Goal: Task Accomplishment & Management: Manage account settings

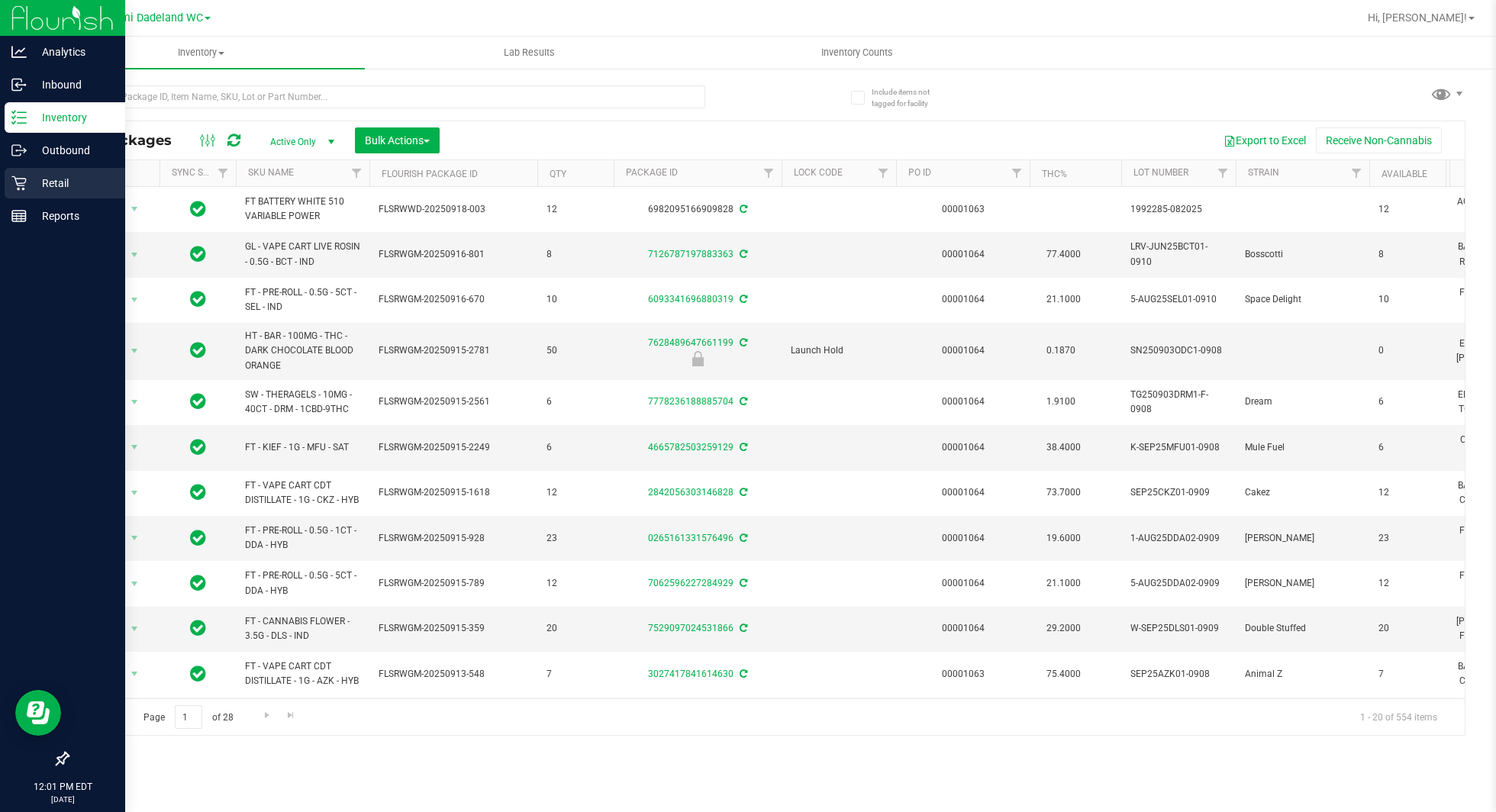
click at [29, 186] on p "Retail" at bounding box center [72, 183] width 92 height 19
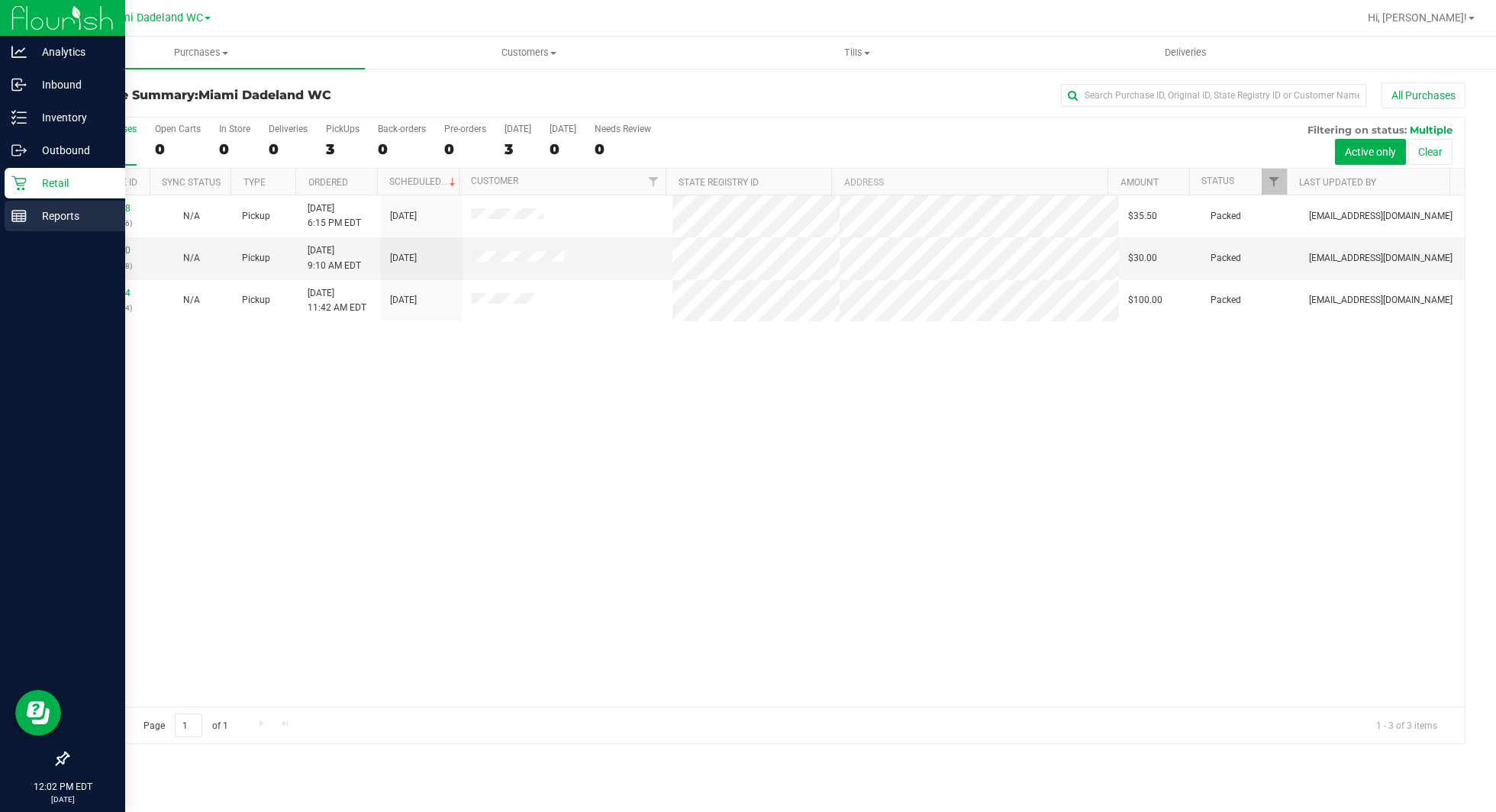
click at [57, 219] on p "Reports" at bounding box center [72, 216] width 92 height 19
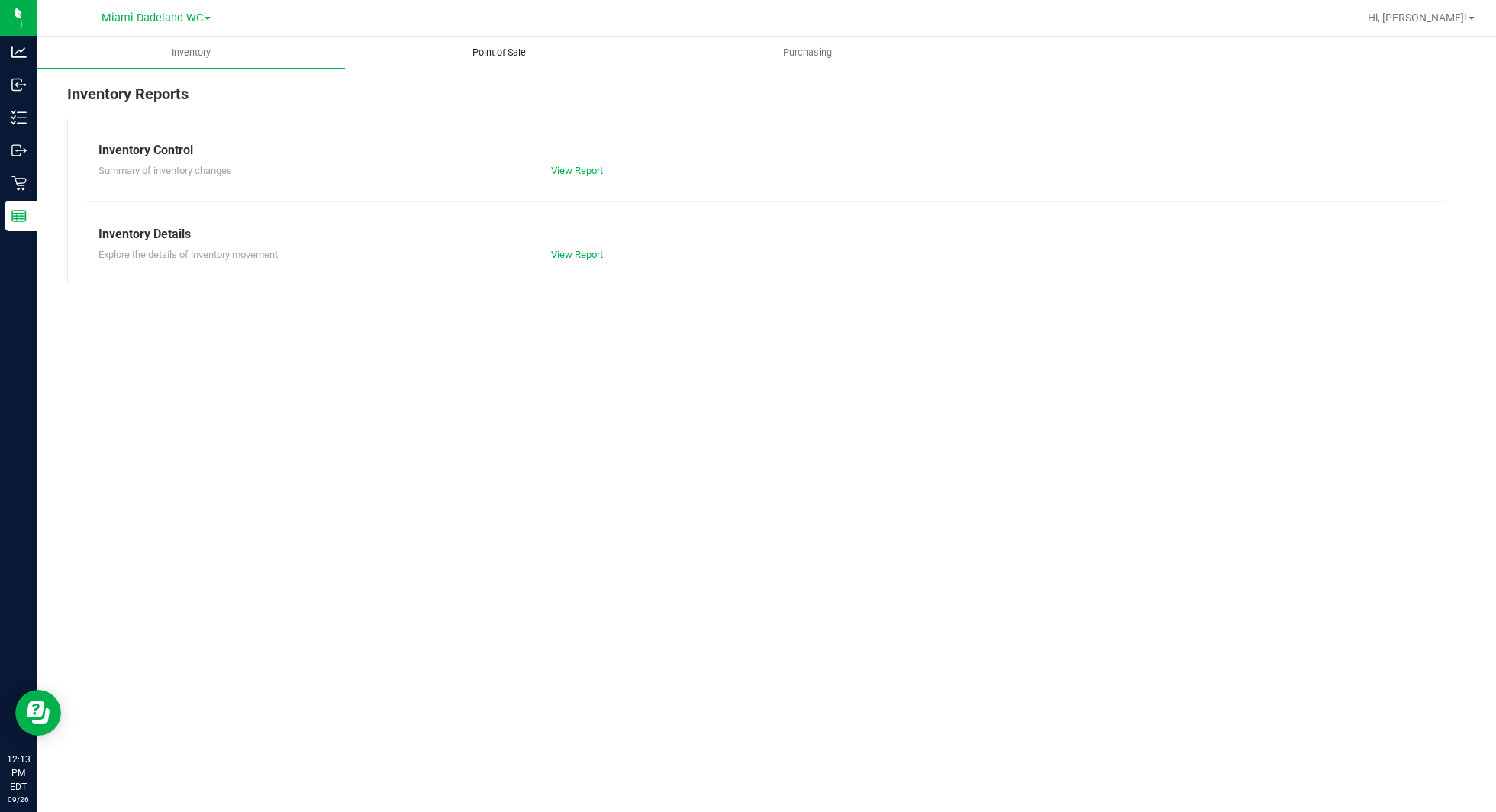
click at [500, 59] on uib-tab-heading "Point of Sale" at bounding box center [500, 53] width 307 height 31
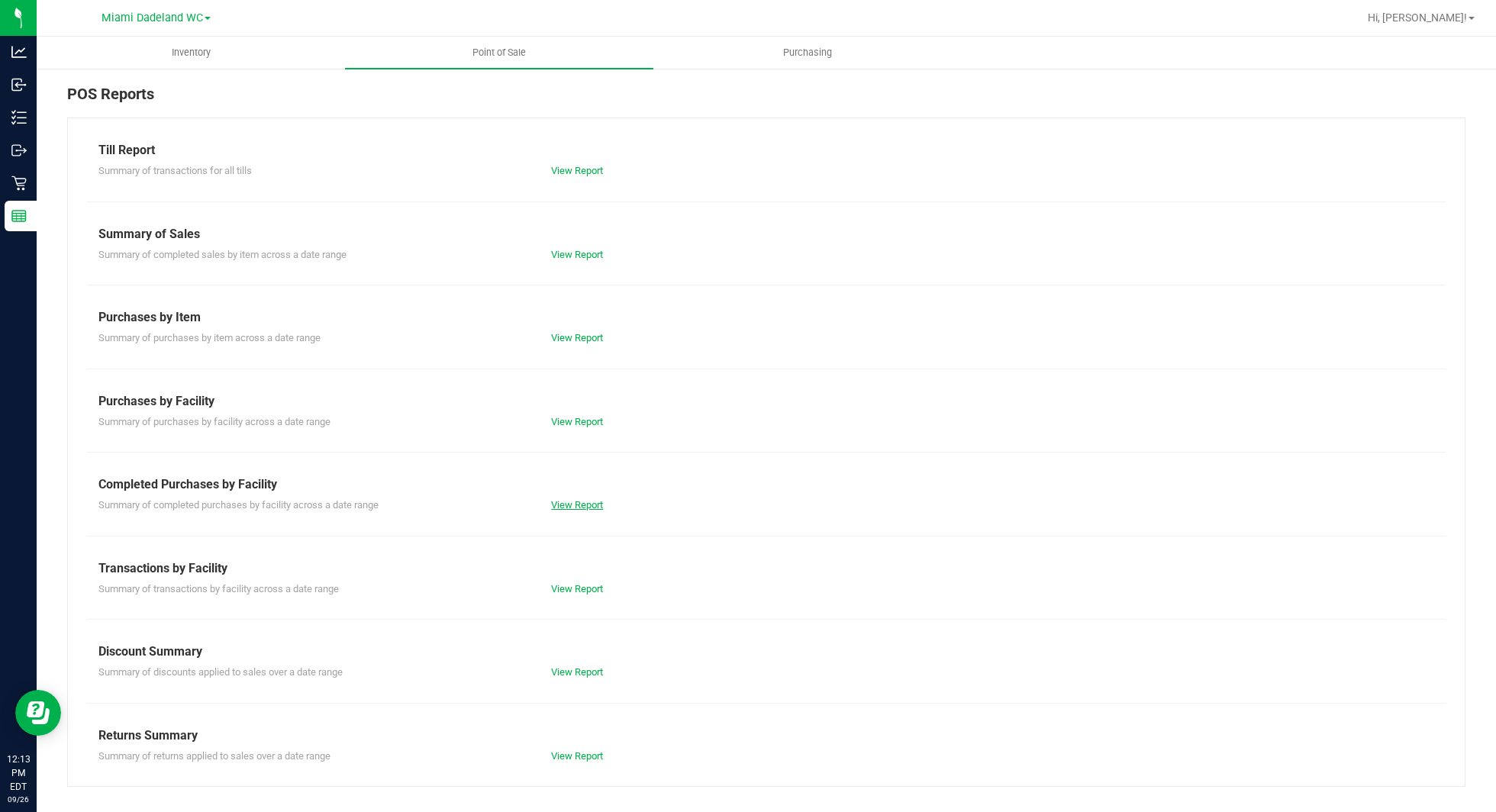
click at [584, 499] on link "View Report" at bounding box center [577, 504] width 52 height 11
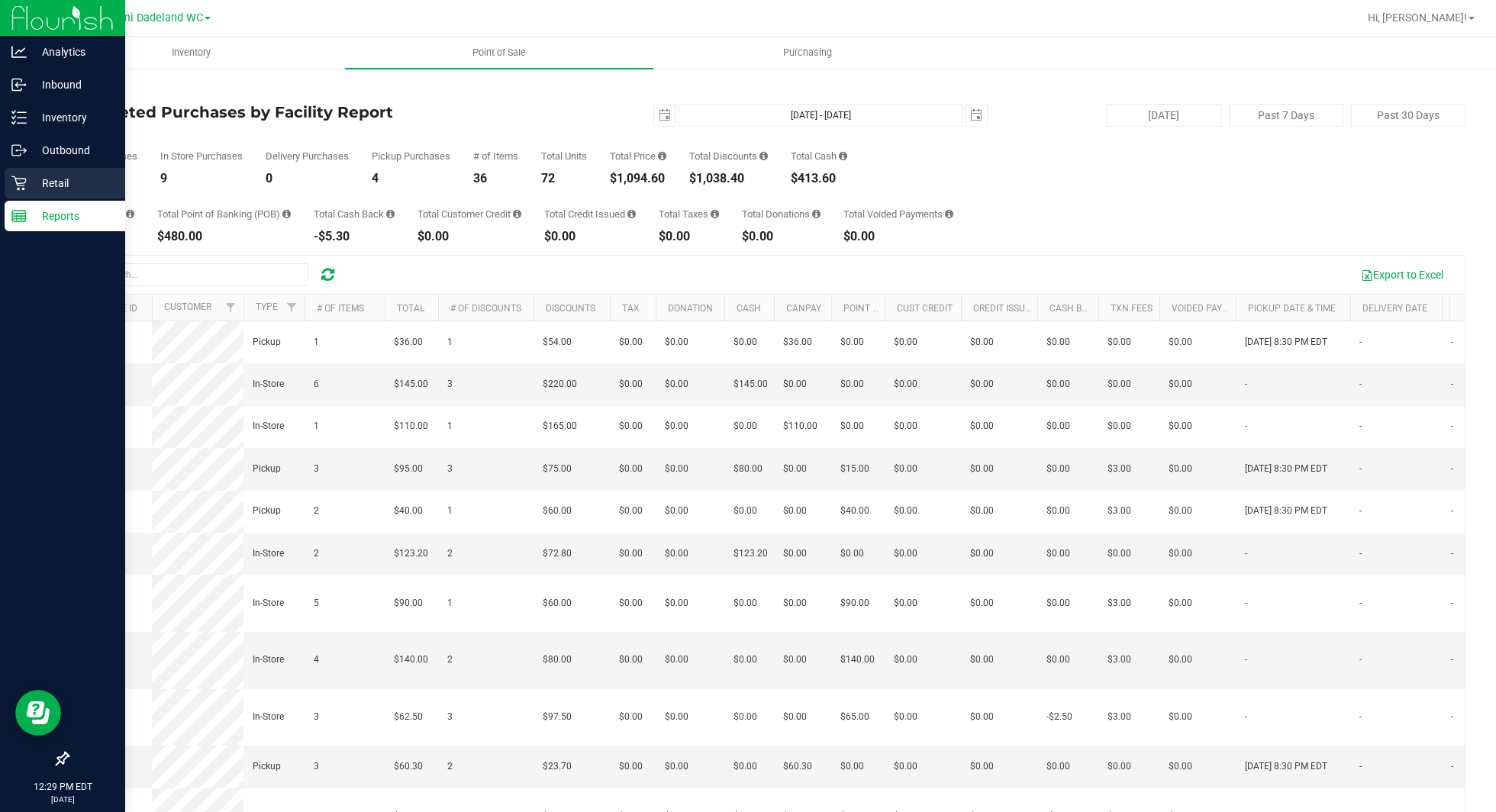
click at [58, 179] on p "Retail" at bounding box center [72, 183] width 92 height 19
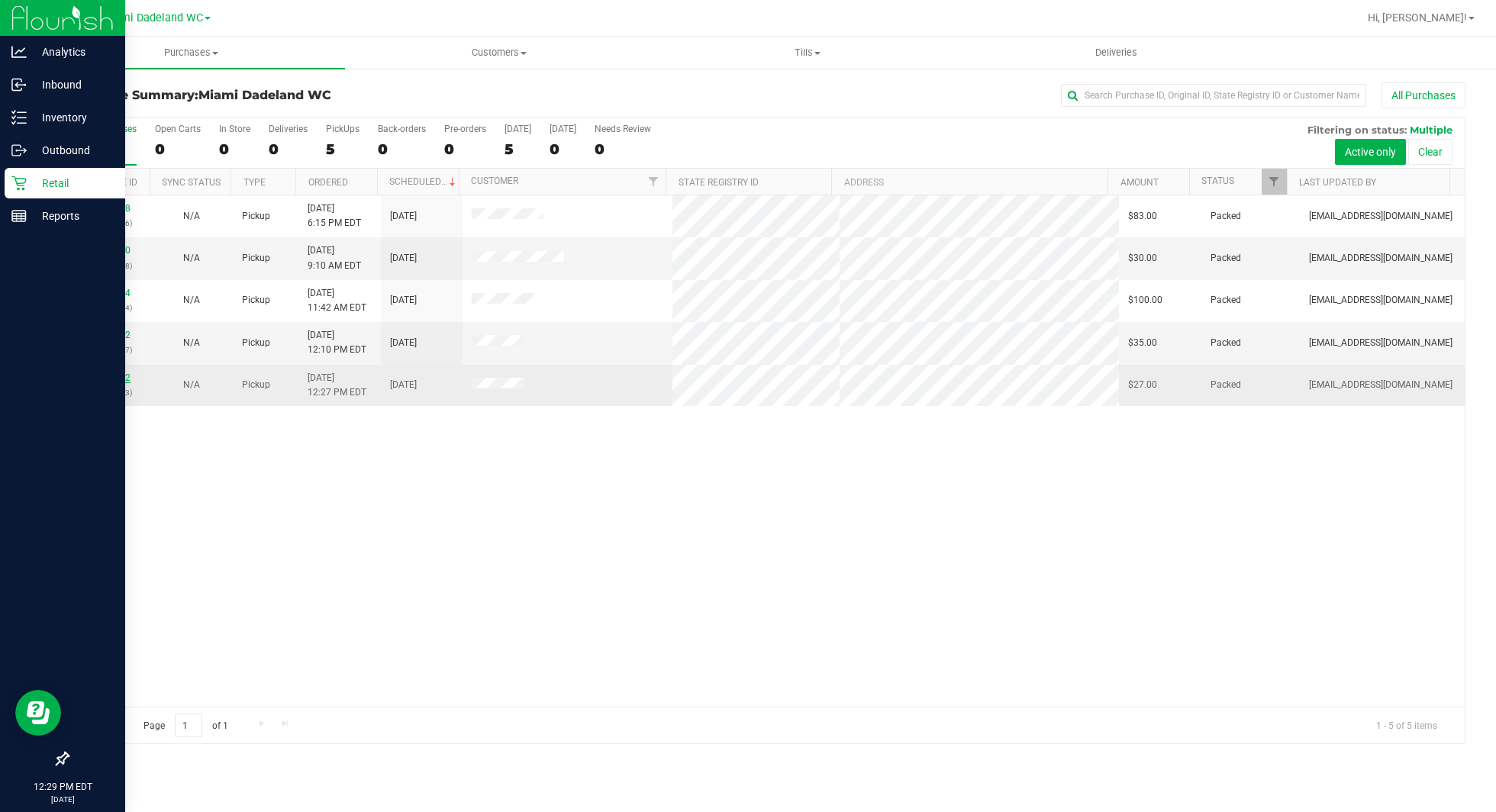
click at [112, 378] on link "12008482" at bounding box center [109, 377] width 42 height 11
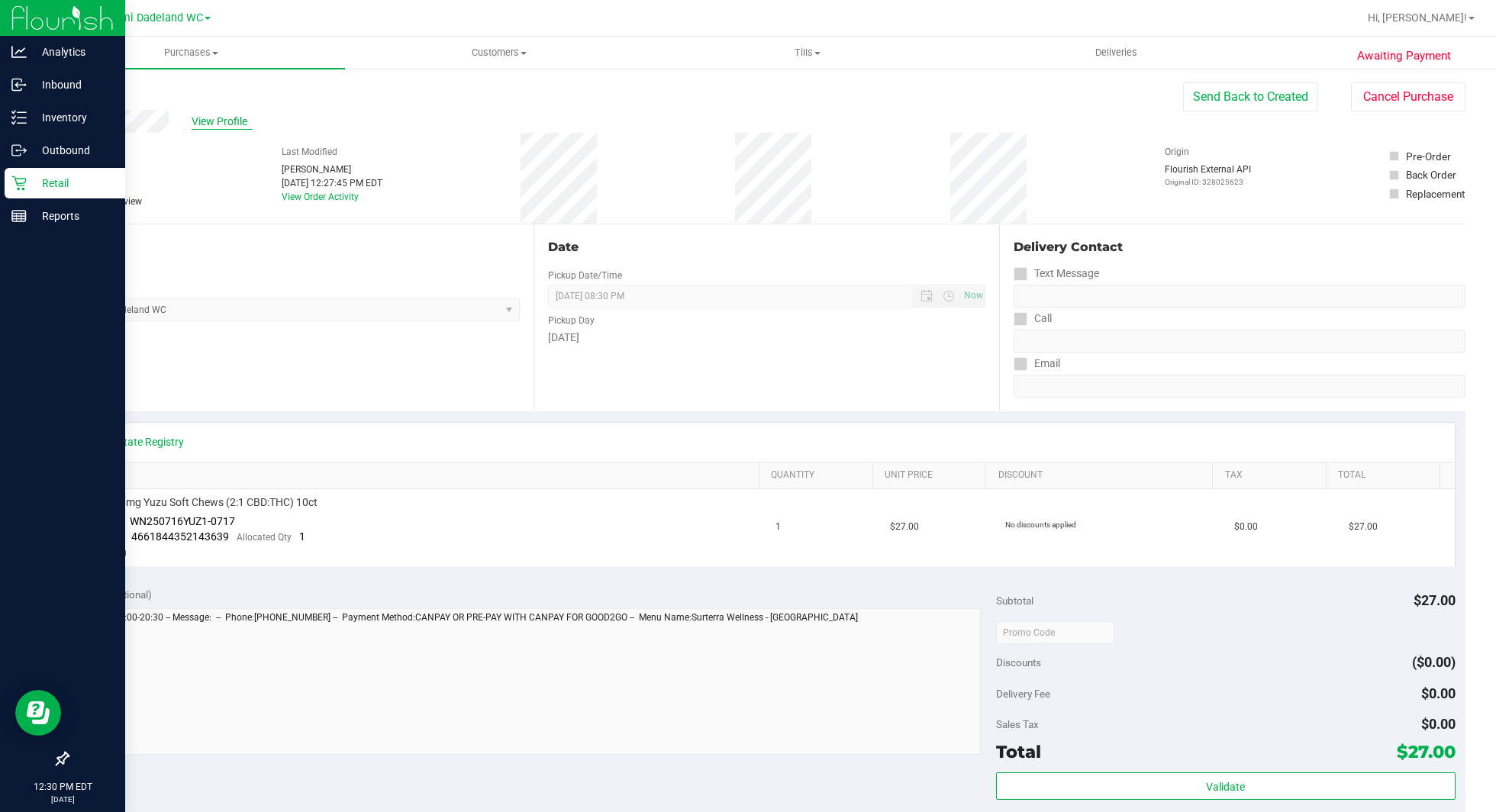
click at [215, 125] on span "View Profile" at bounding box center [222, 121] width 61 height 16
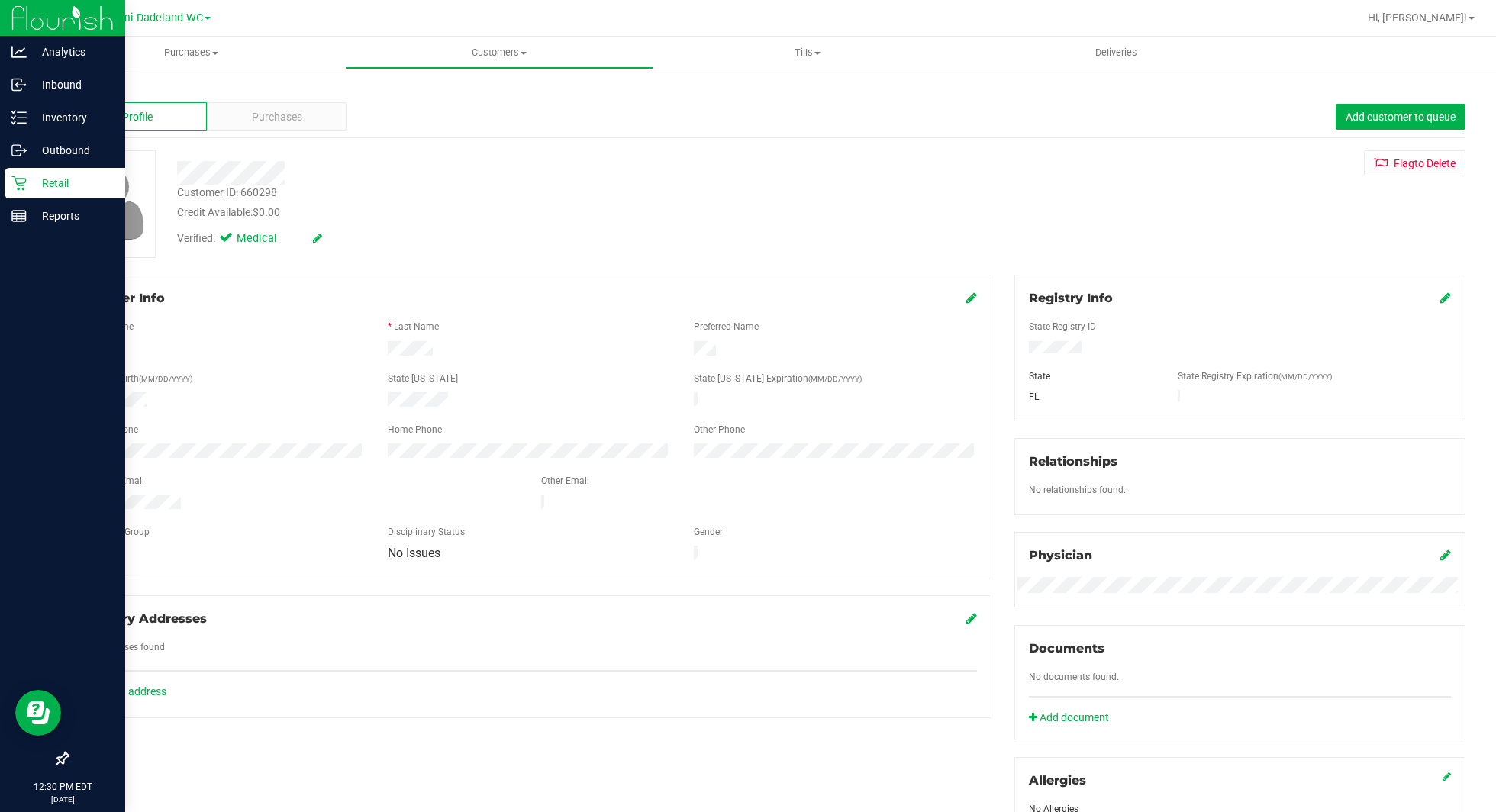
click at [966, 296] on icon at bounding box center [971, 298] width 11 height 12
click at [169, 572] on span "None" at bounding box center [214, 568] width 263 height 21
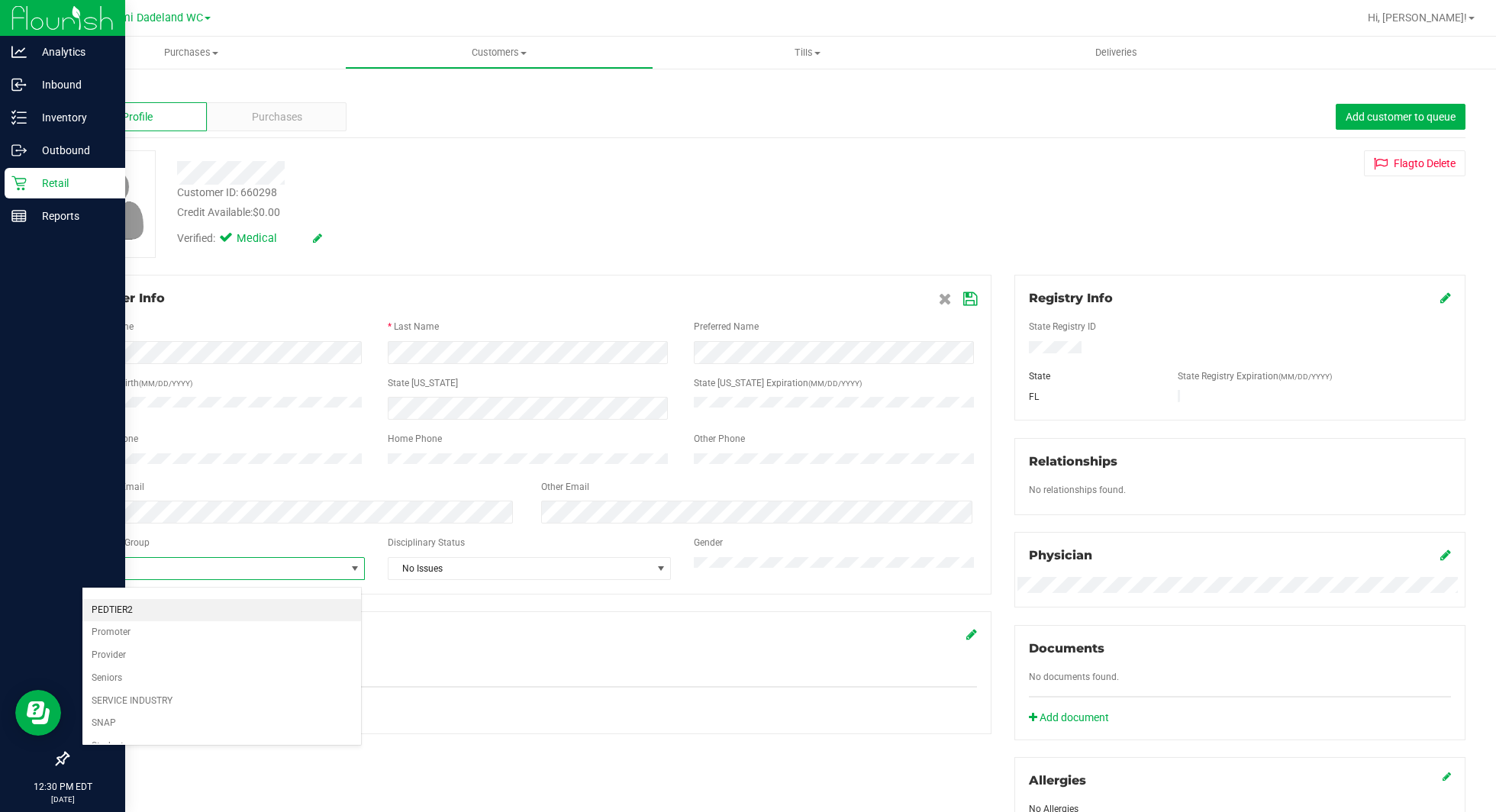
scroll to position [180, 0]
click at [209, 640] on li "Seniors" at bounding box center [221, 648] width 278 height 23
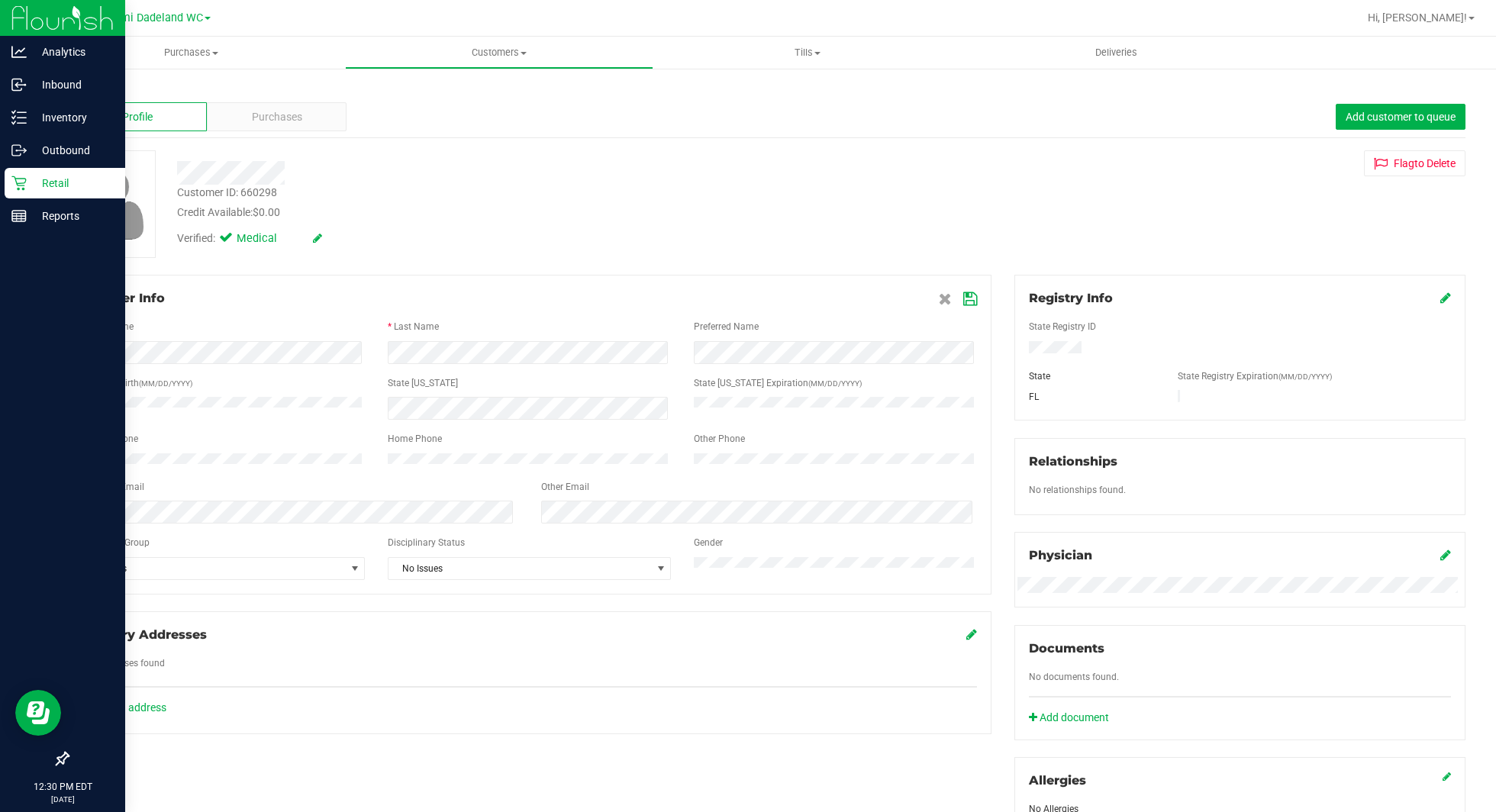
click at [963, 300] on icon at bounding box center [970, 299] width 14 height 12
click at [87, 181] on p "Retail" at bounding box center [72, 183] width 92 height 19
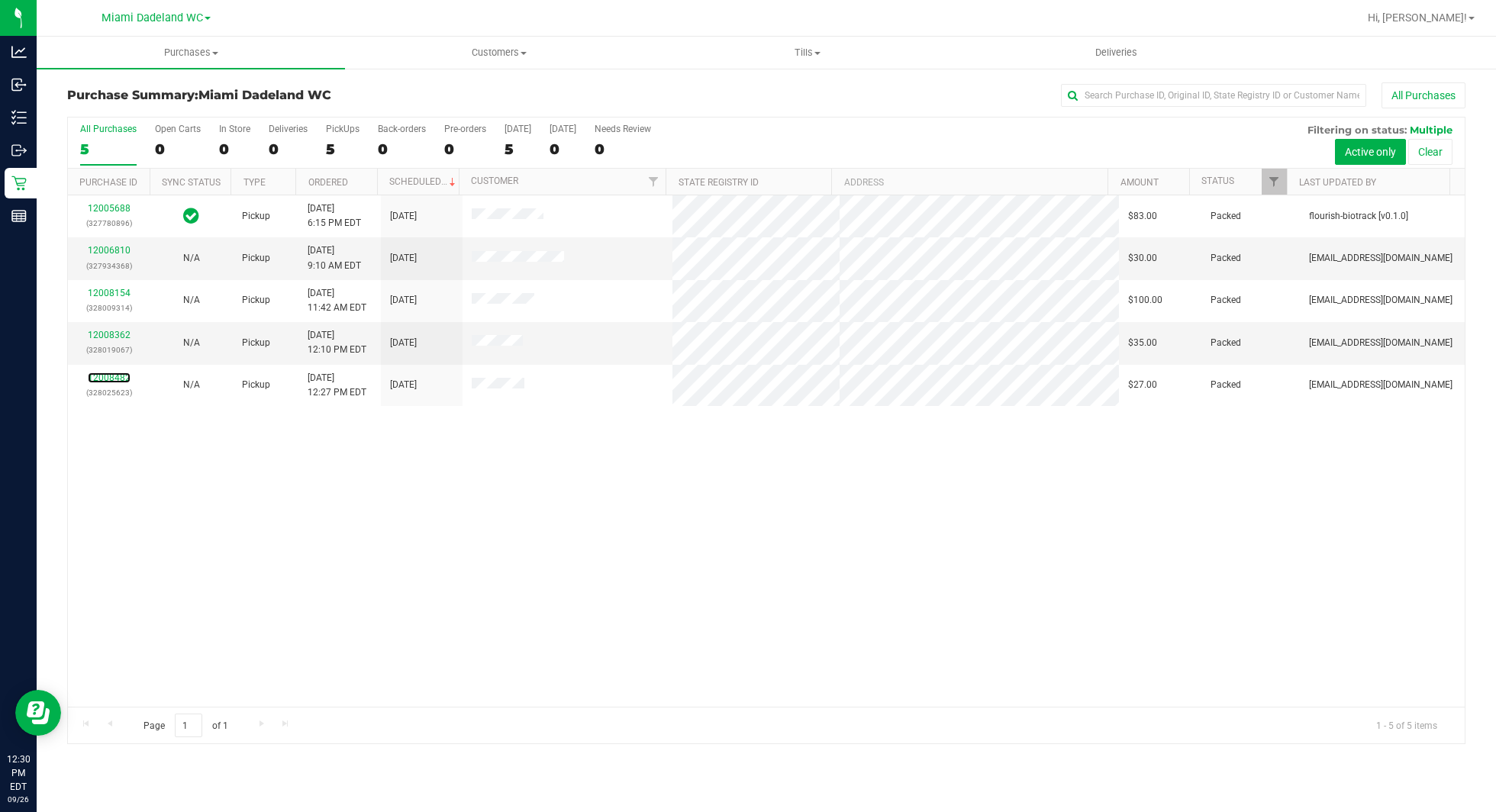
click at [114, 375] on link "12008482" at bounding box center [109, 377] width 42 height 11
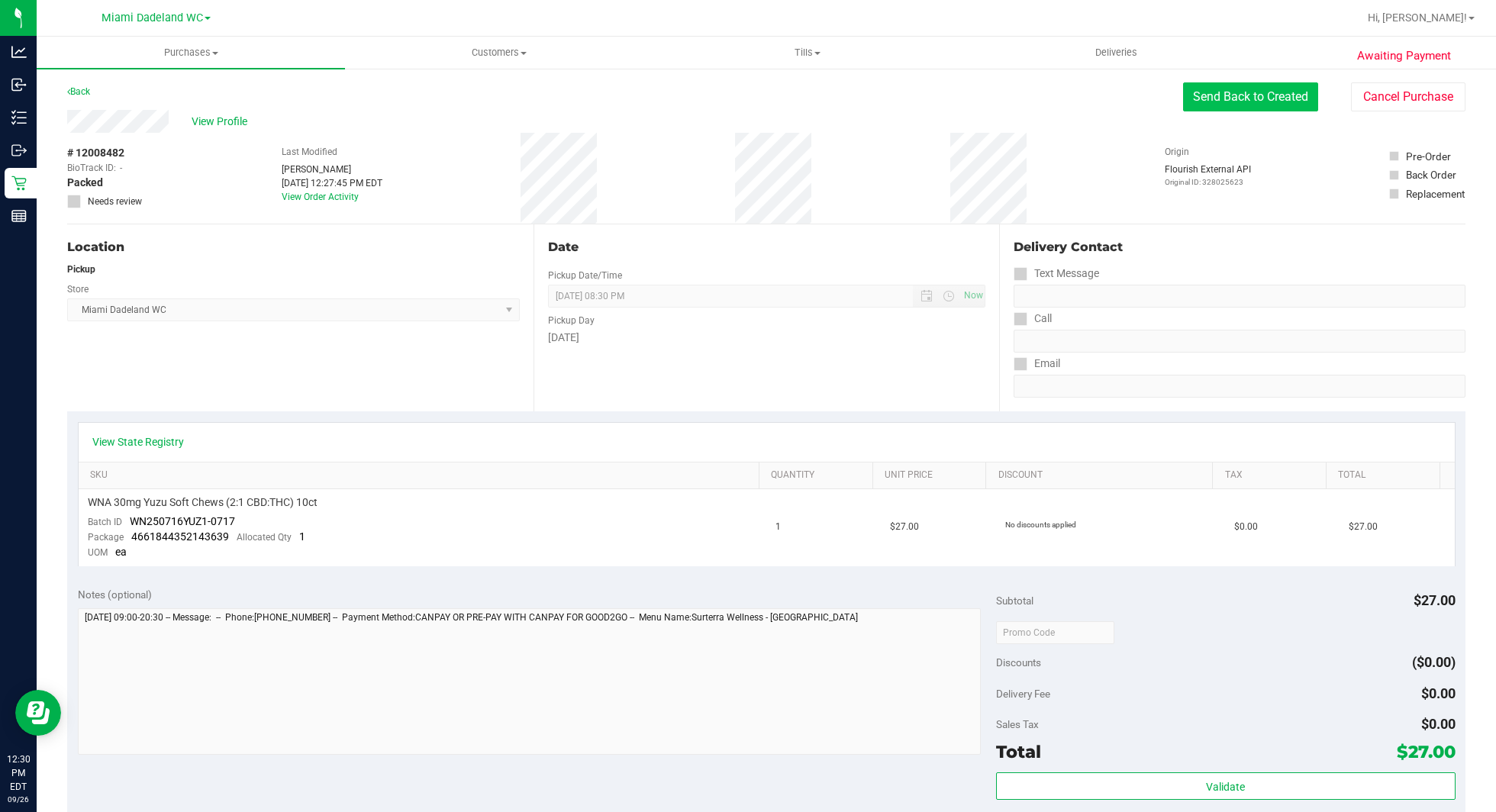
click at [1263, 95] on button "Send Back to Created" at bounding box center [1250, 97] width 135 height 29
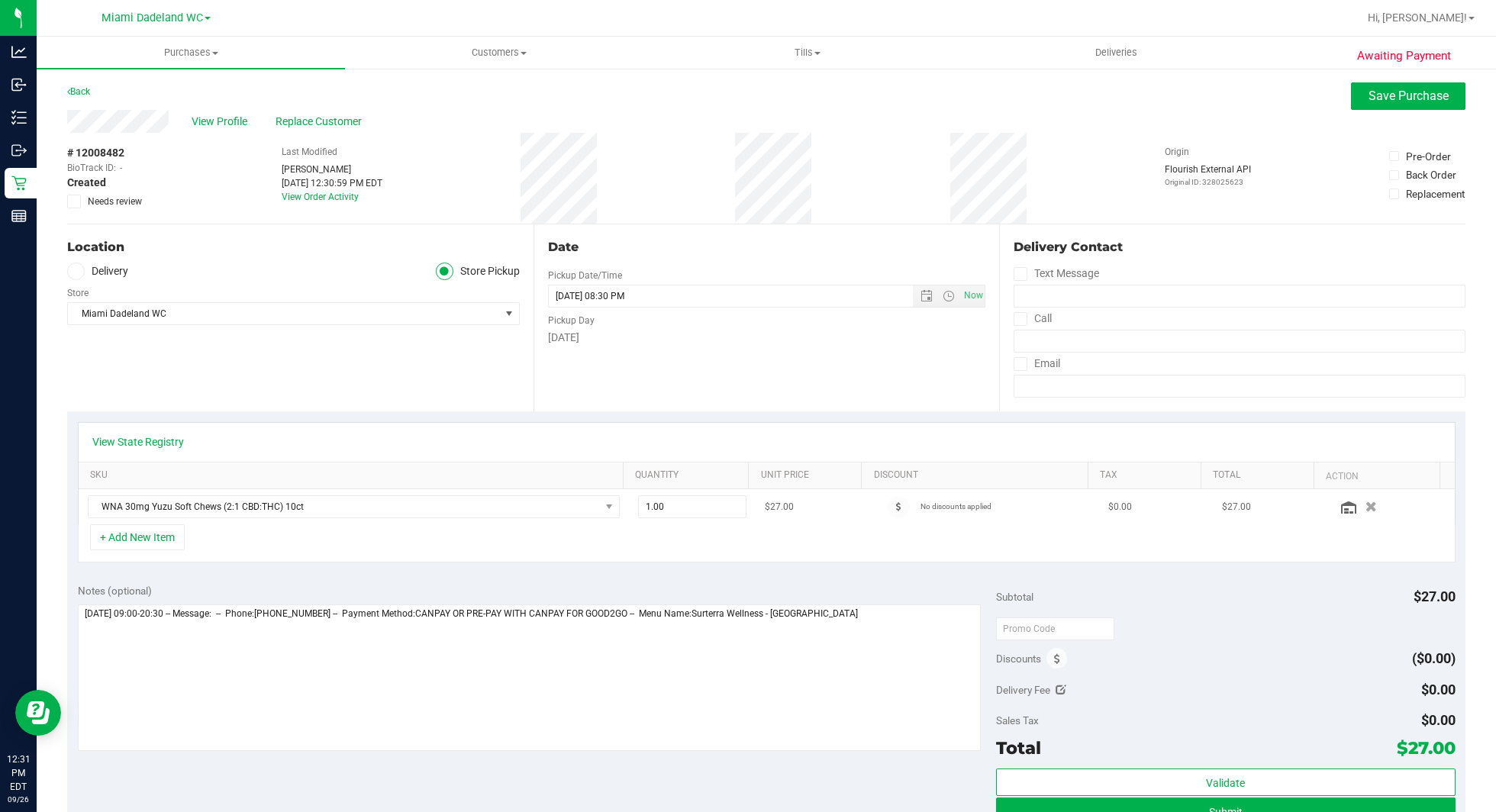
click at [891, 507] on div at bounding box center [899, 507] width 42 height 22
click at [896, 506] on icon at bounding box center [899, 506] width 5 height 9
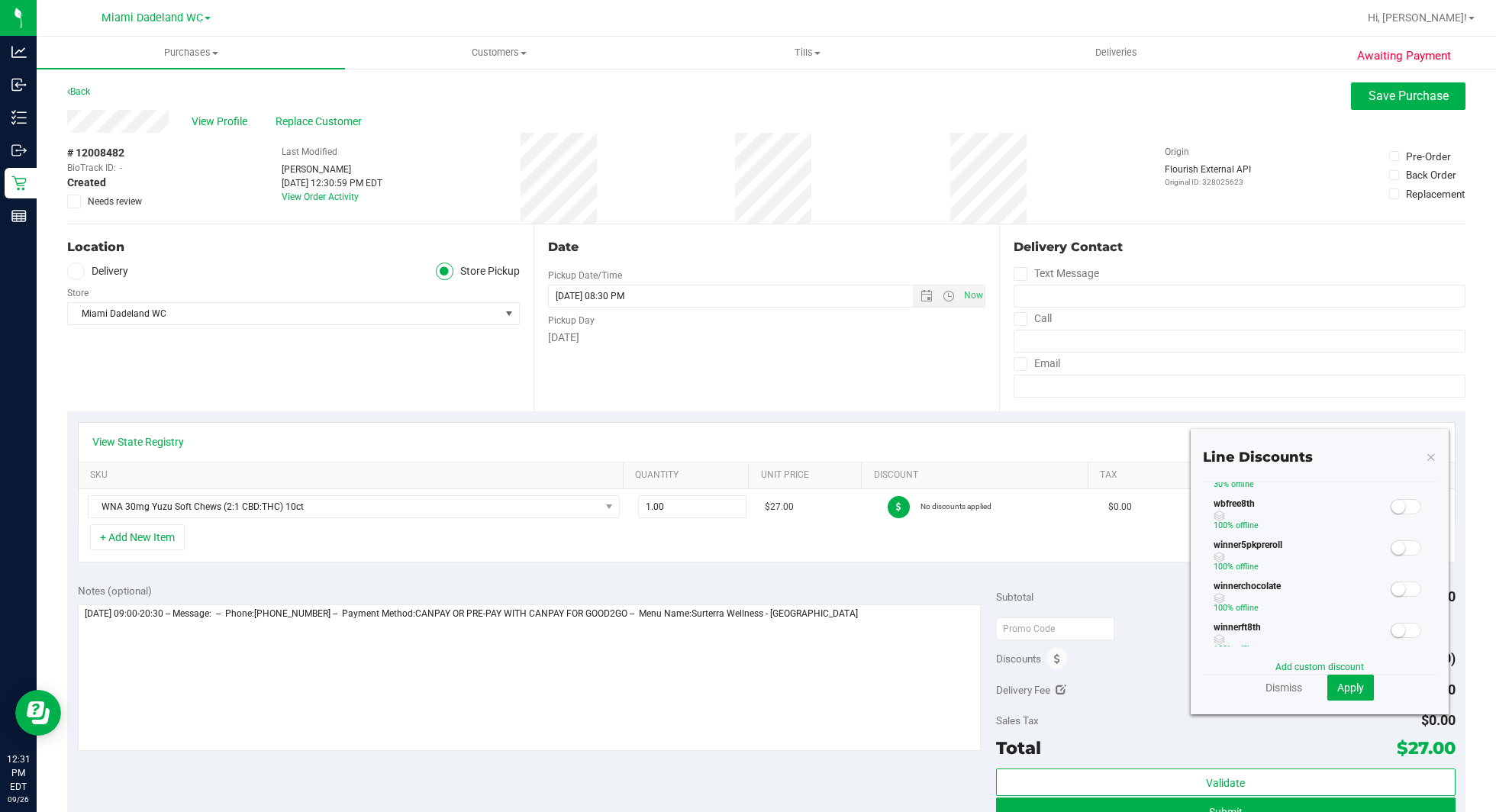
scroll to position [434, 0]
click at [1392, 353] on small at bounding box center [1398, 346] width 14 height 14
click at [1346, 689] on span "Apply" at bounding box center [1350, 687] width 26 height 12
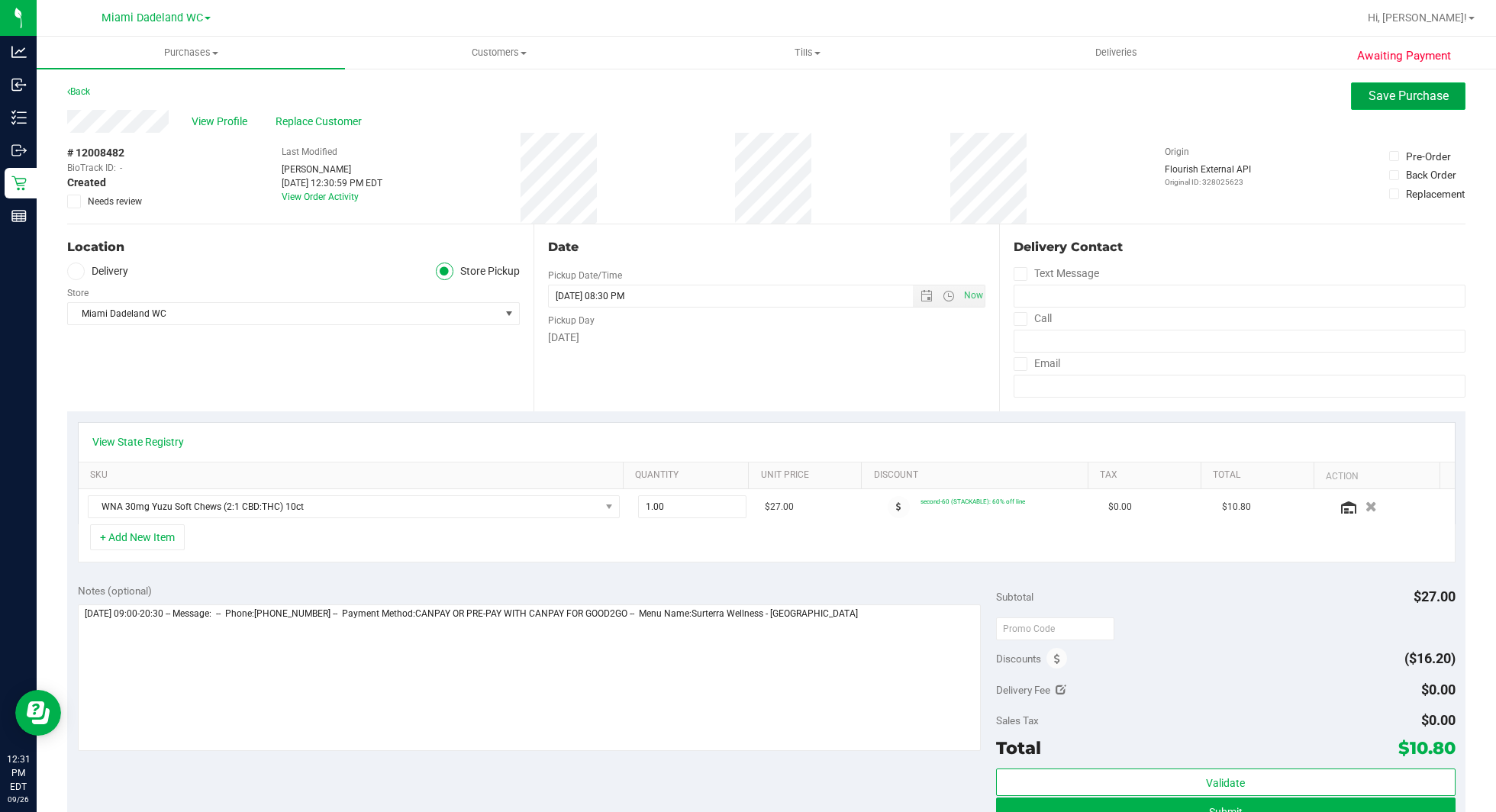
click at [1392, 98] on span "Save Purchase" at bounding box center [1409, 95] width 80 height 14
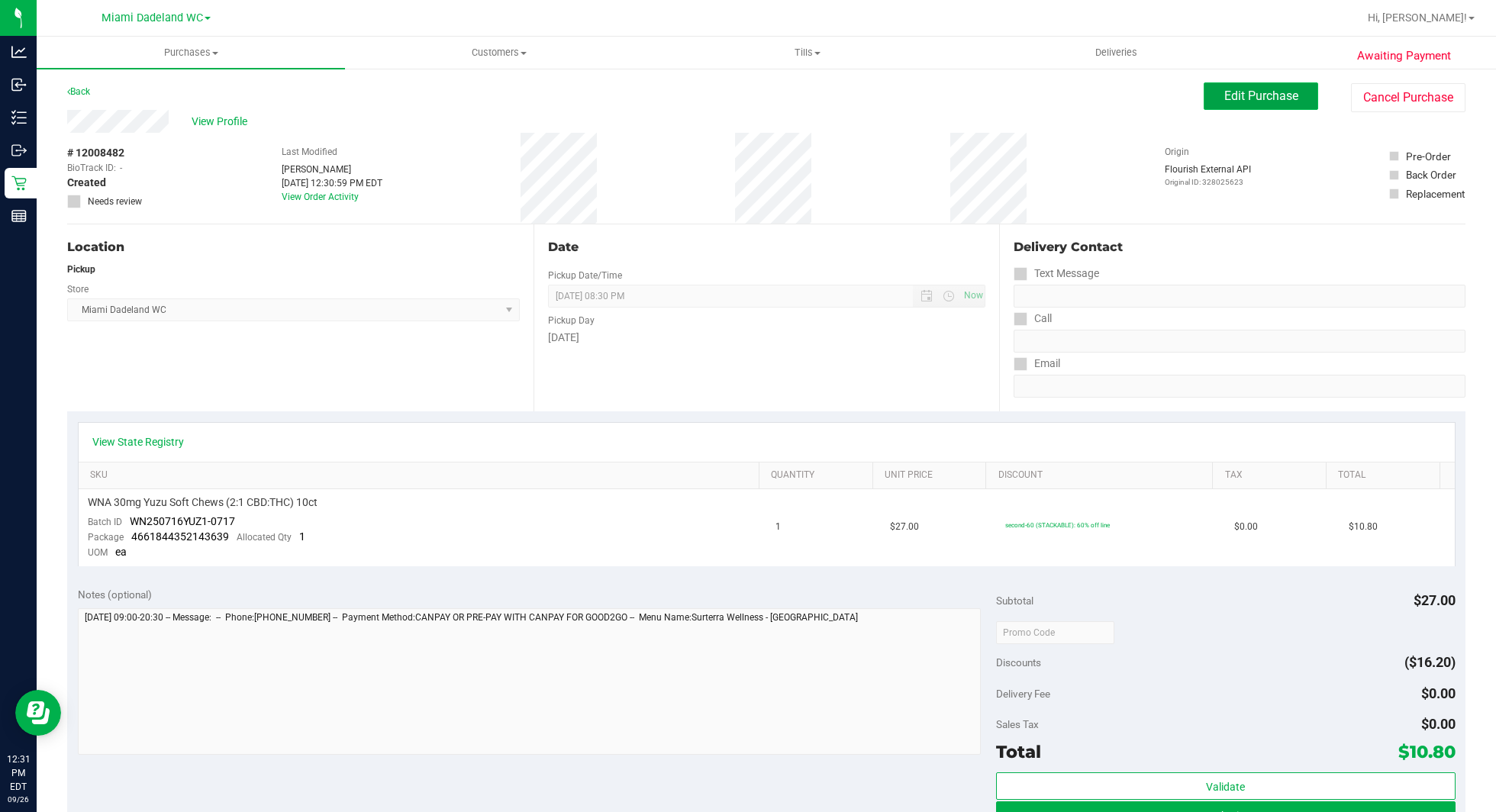
click at [1228, 99] on span "Edit Purchase" at bounding box center [1260, 95] width 74 height 14
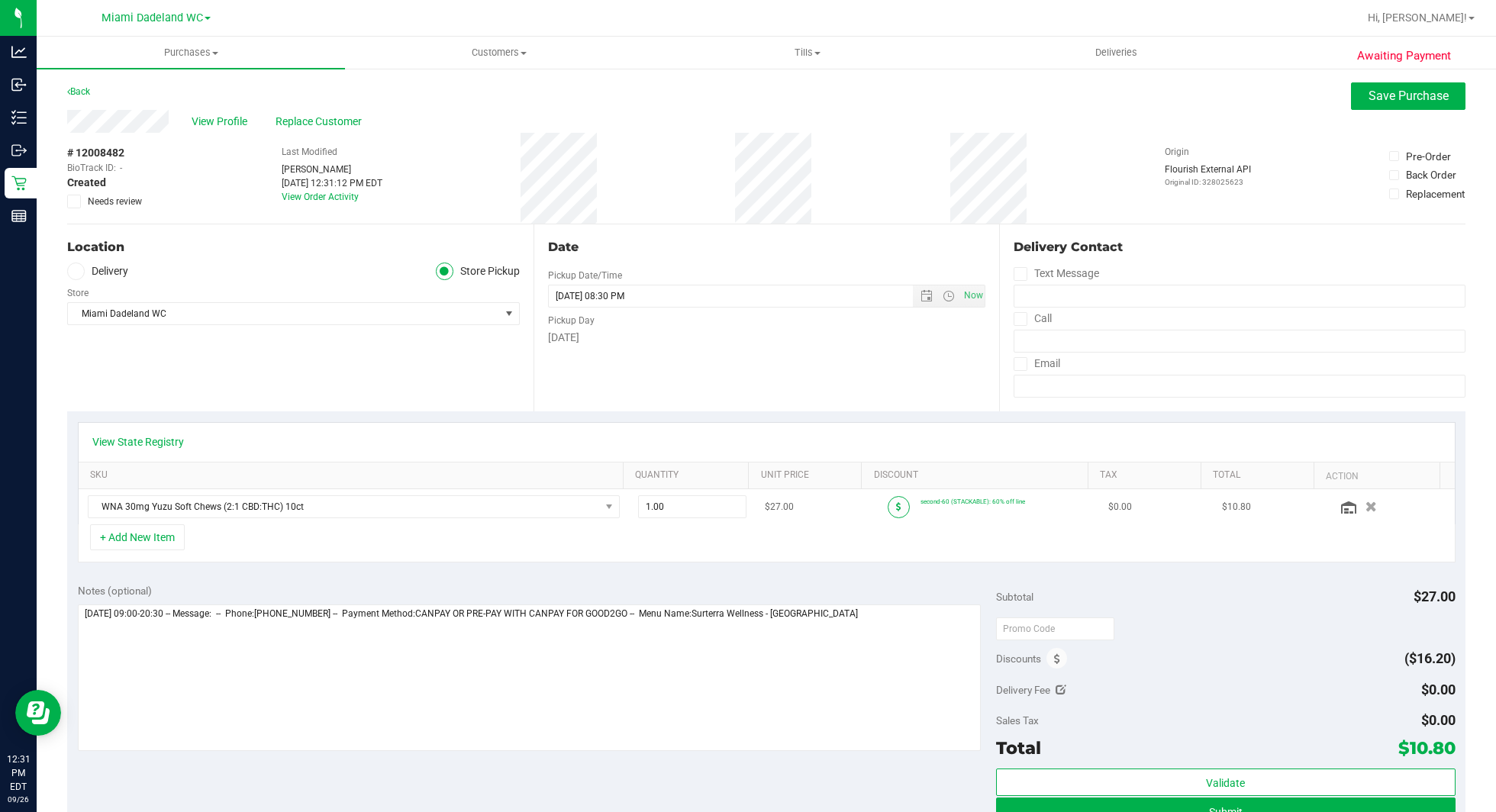
click at [888, 499] on span at bounding box center [899, 507] width 22 height 22
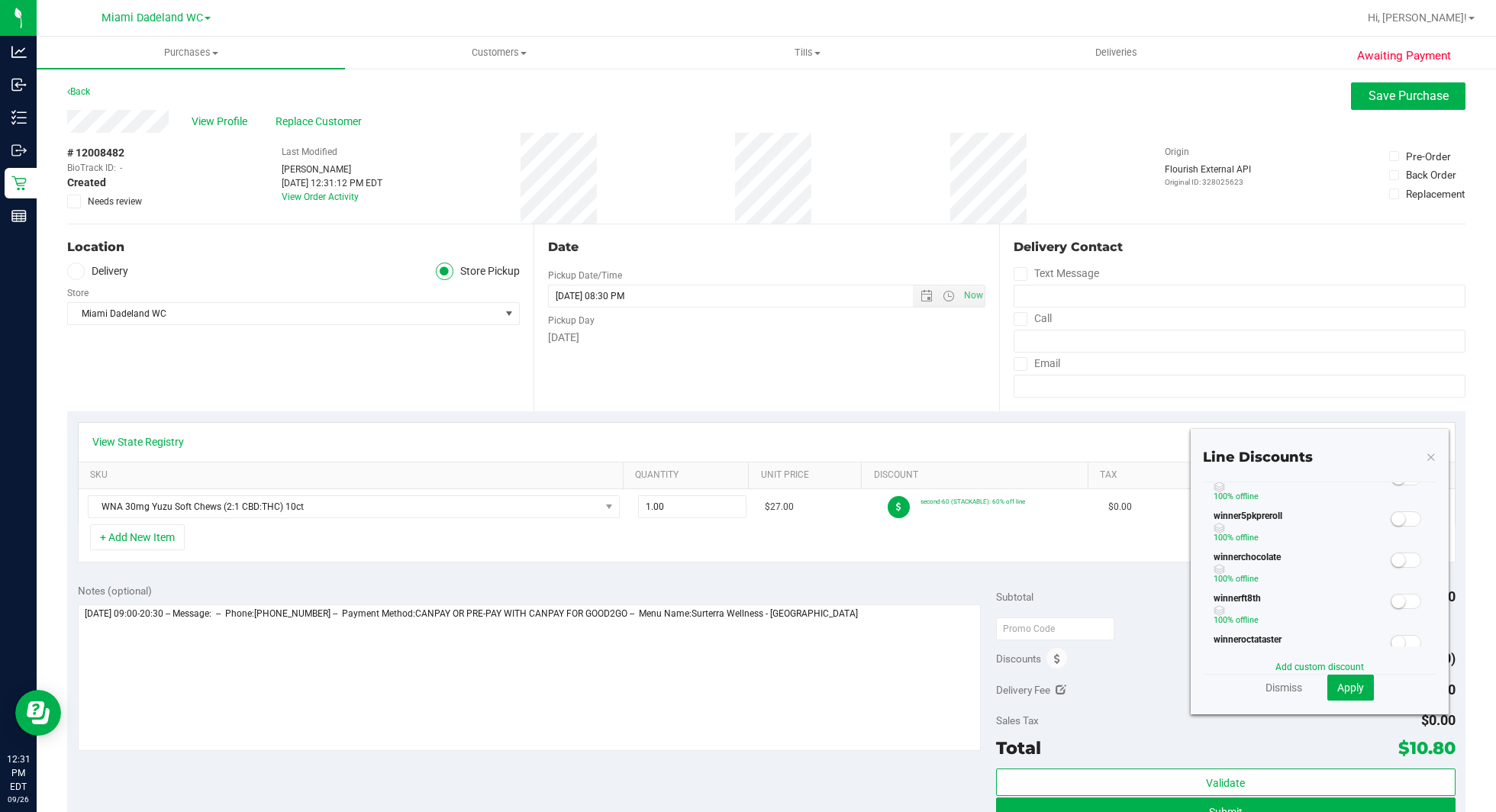
scroll to position [464, 0]
click at [1392, 364] on small at bounding box center [1398, 357] width 14 height 14
click at [1342, 690] on span "Apply" at bounding box center [1350, 687] width 26 height 12
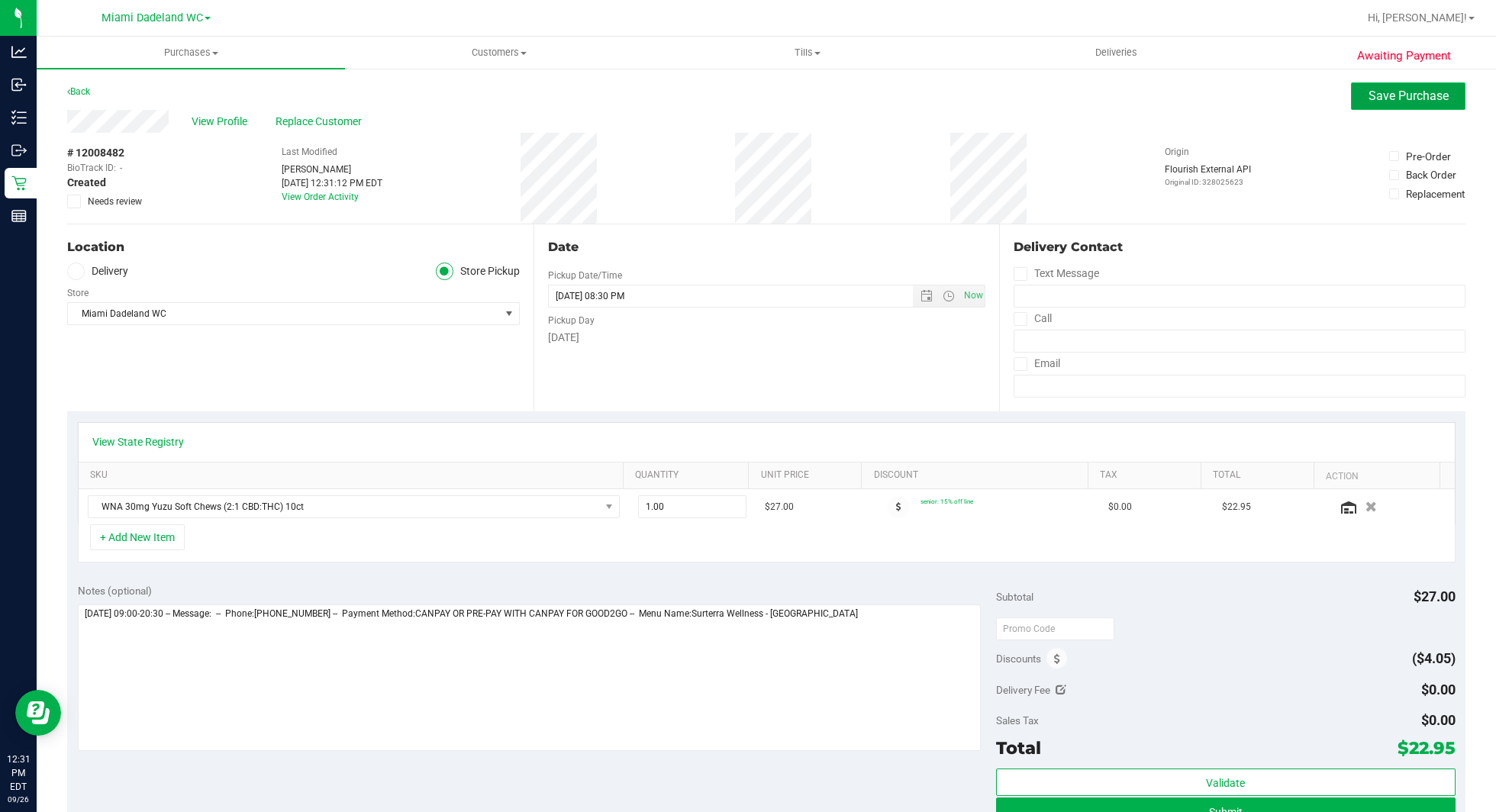
click at [1409, 94] on span "Save Purchase" at bounding box center [1409, 95] width 80 height 14
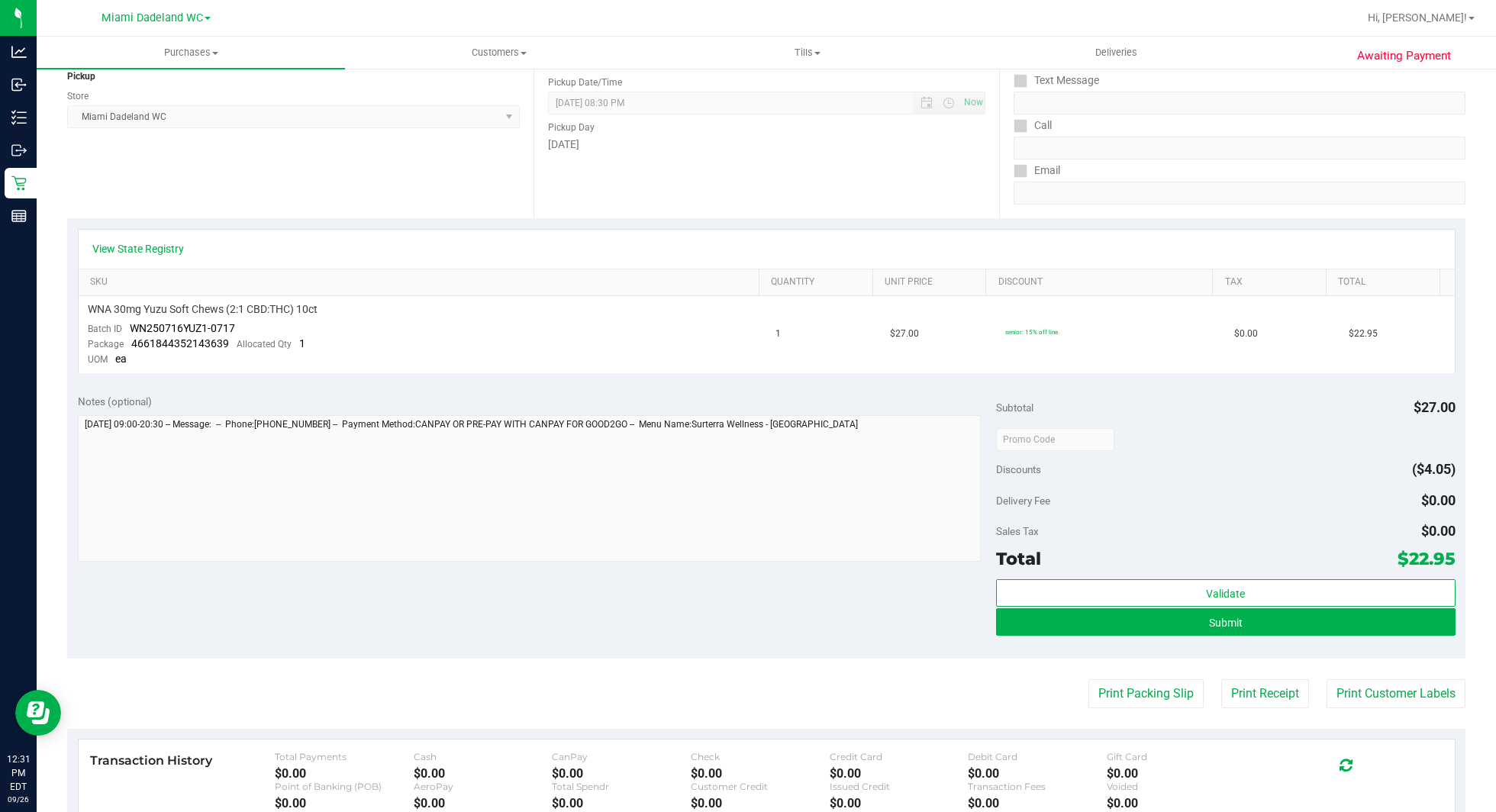
scroll to position [194, 0]
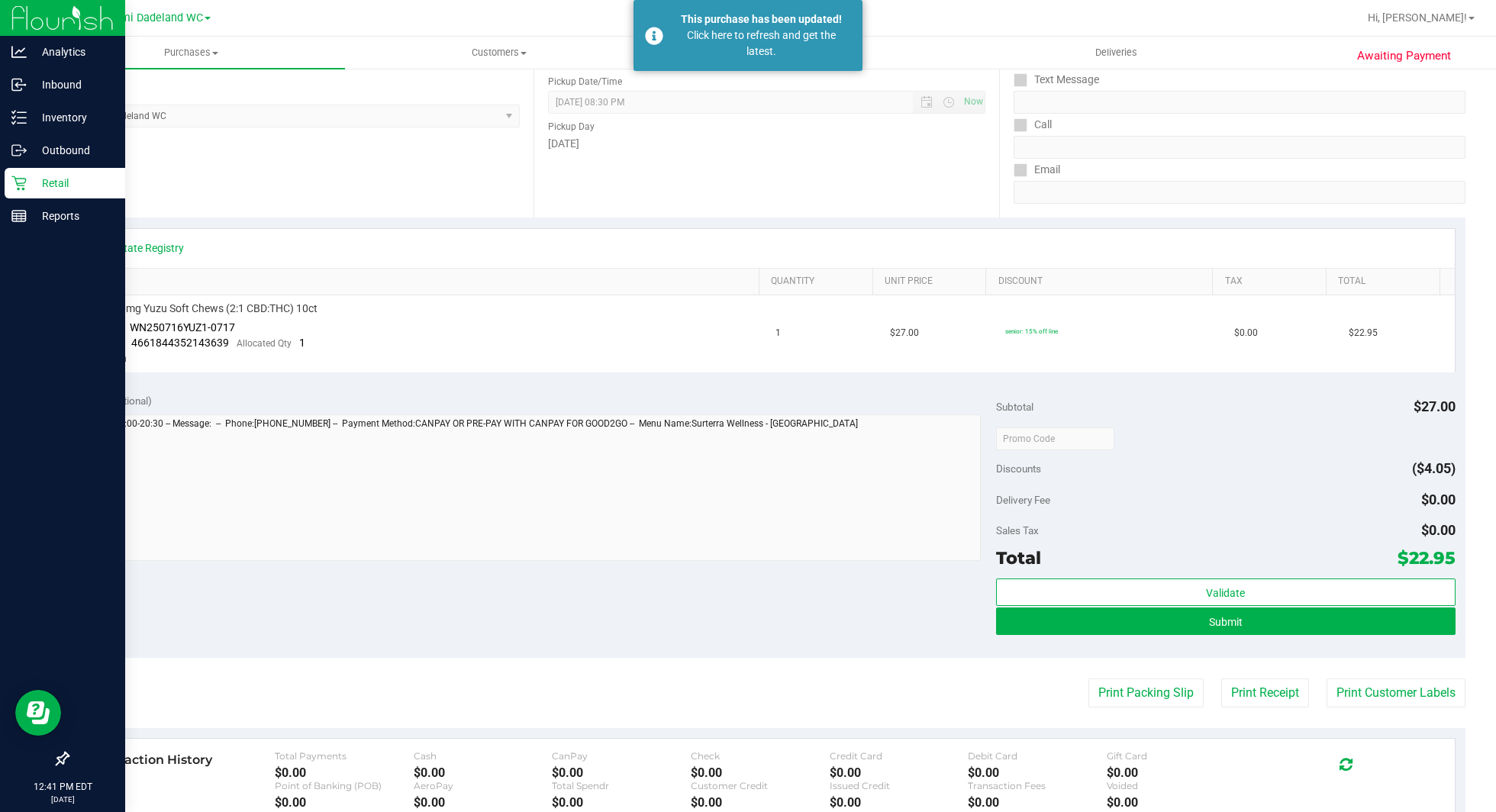
click at [12, 183] on icon at bounding box center [19, 183] width 15 height 15
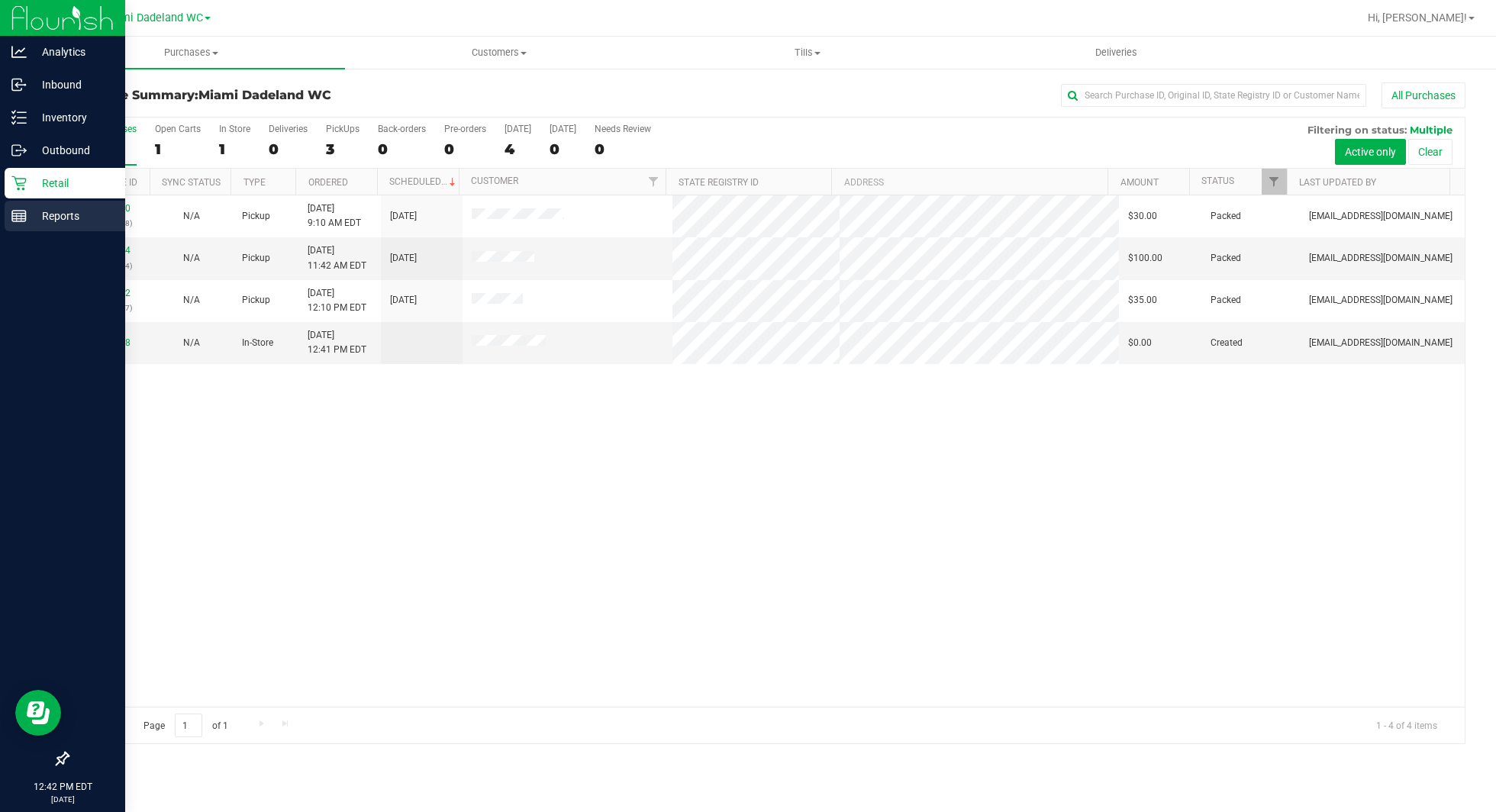
click at [40, 217] on p "Reports" at bounding box center [72, 216] width 92 height 19
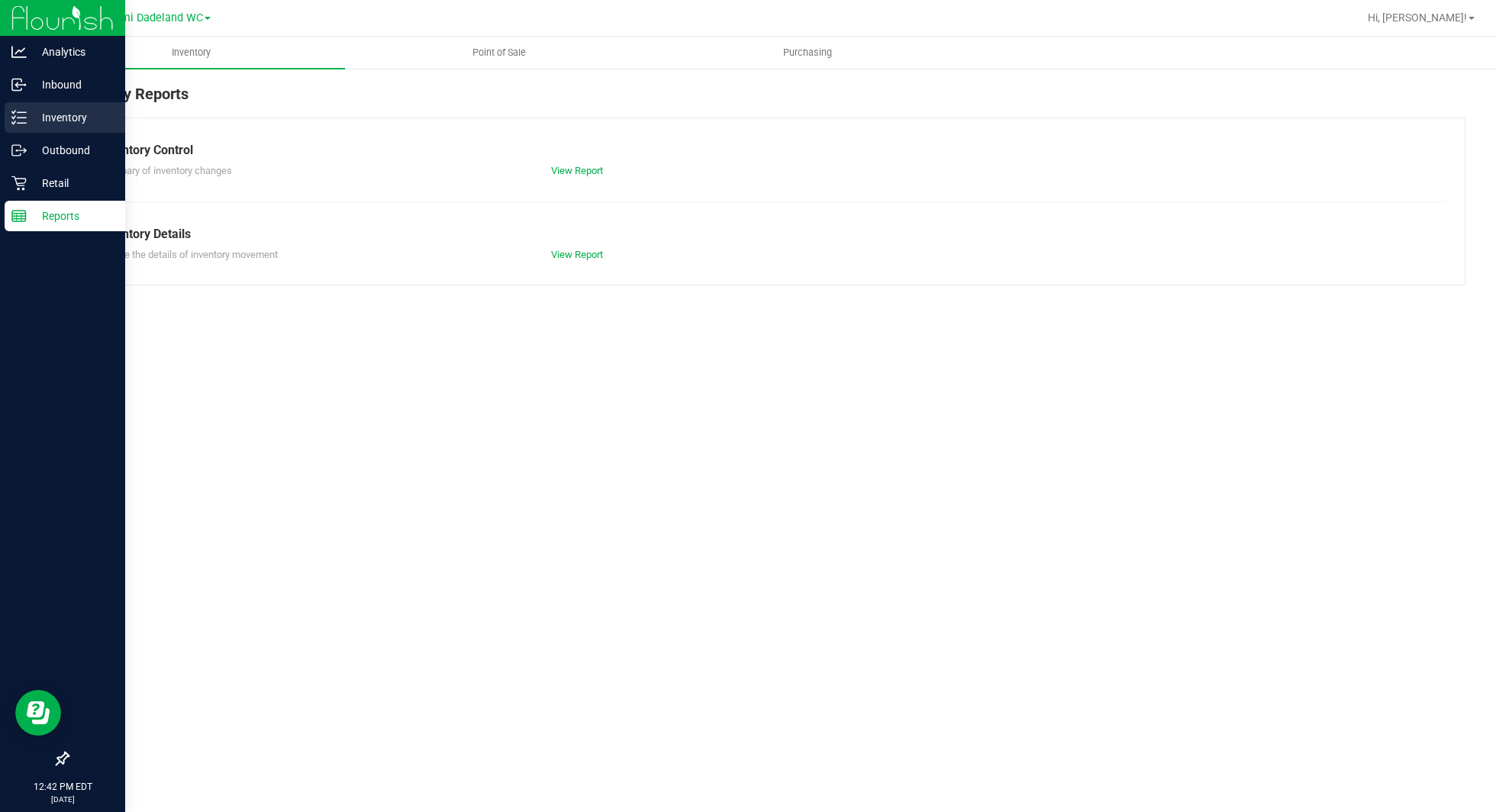
click at [105, 121] on p "Inventory" at bounding box center [72, 118] width 92 height 19
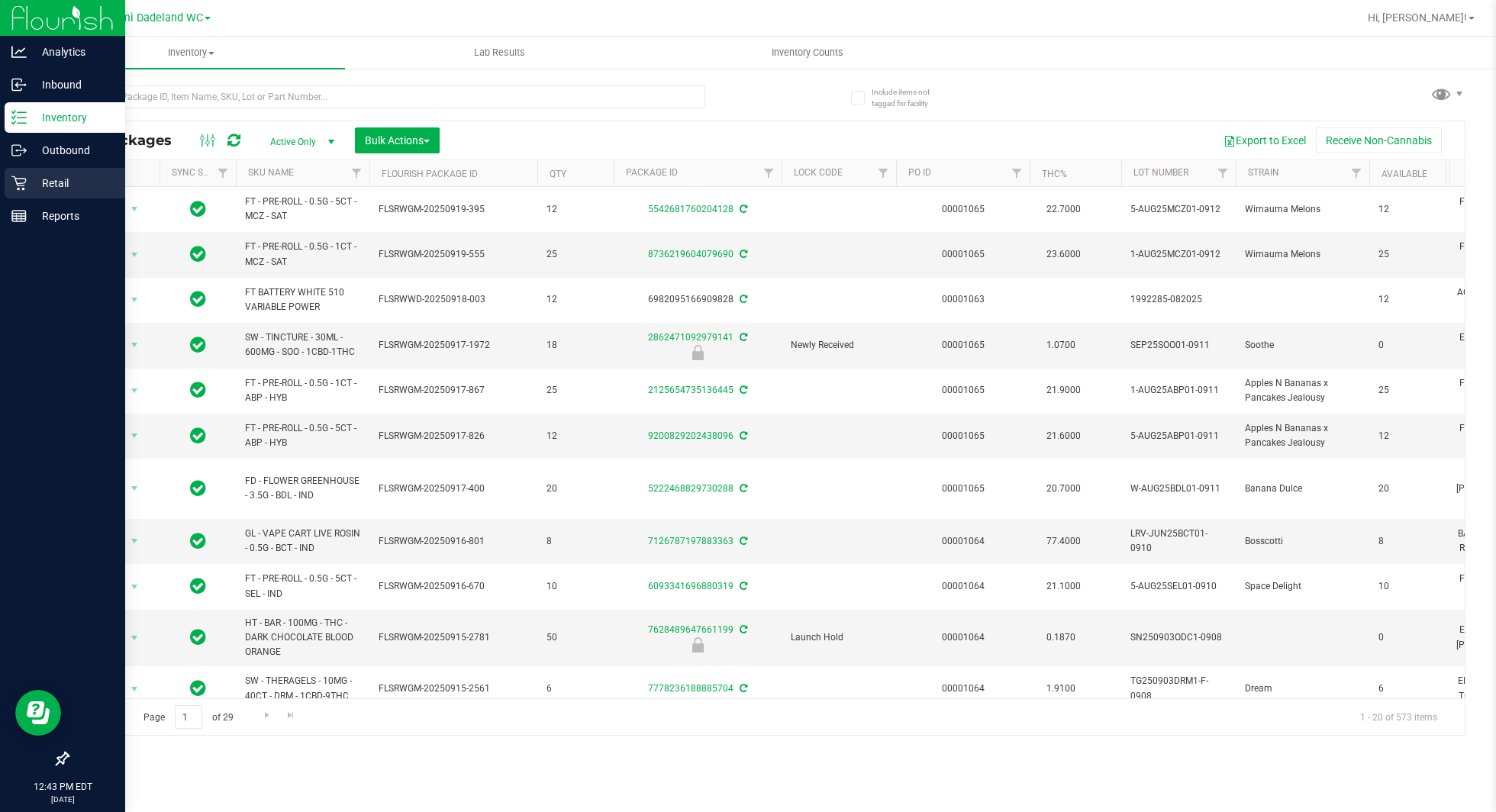
click at [38, 192] on div "Retail" at bounding box center [64, 183] width 120 height 31
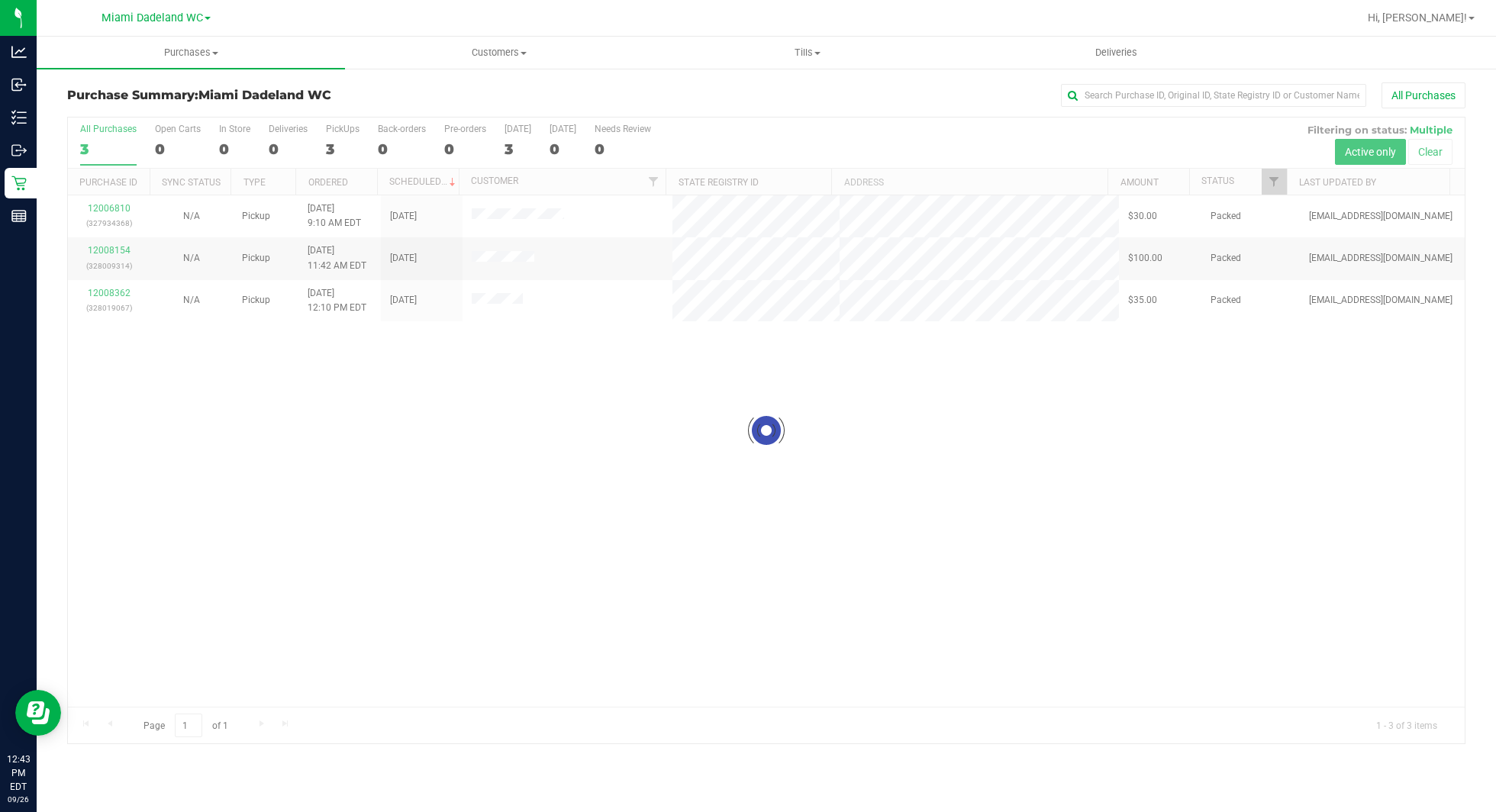
click at [726, 539] on div at bounding box center [766, 431] width 1397 height 626
